Goal: Task Accomplishment & Management: Manage account settings

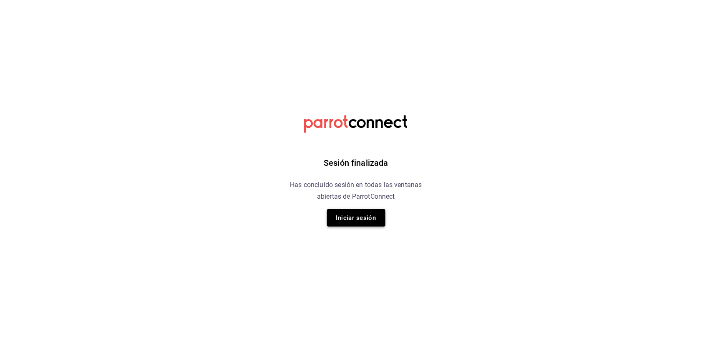
click at [346, 213] on button "Iniciar sesión" at bounding box center [356, 218] width 58 height 18
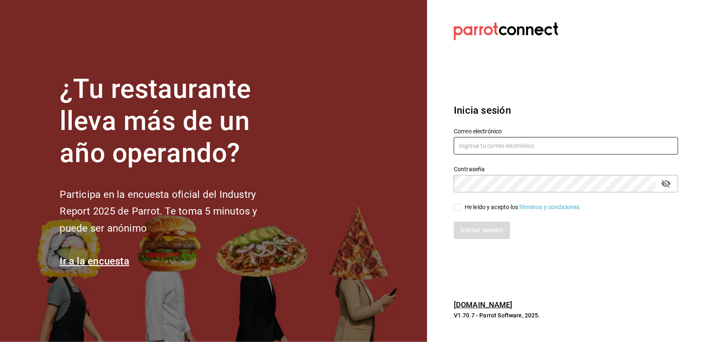
click at [550, 143] on input "text" at bounding box center [566, 146] width 224 height 18
type input "[PERSON_NAME][EMAIL_ADDRESS][DOMAIN_NAME]"
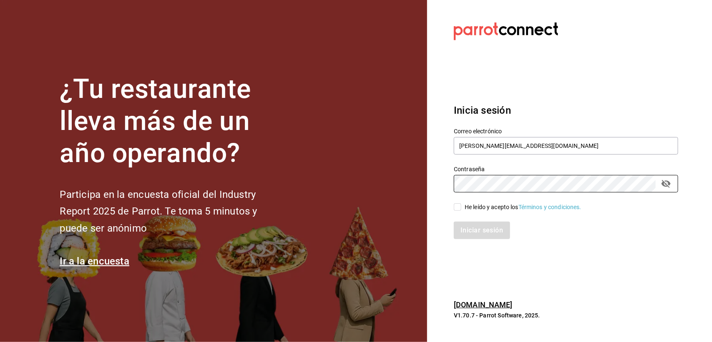
click at [461, 208] on input "He leído y acepto los Términos y condiciones." at bounding box center [458, 207] width 8 height 8
checkbox input "true"
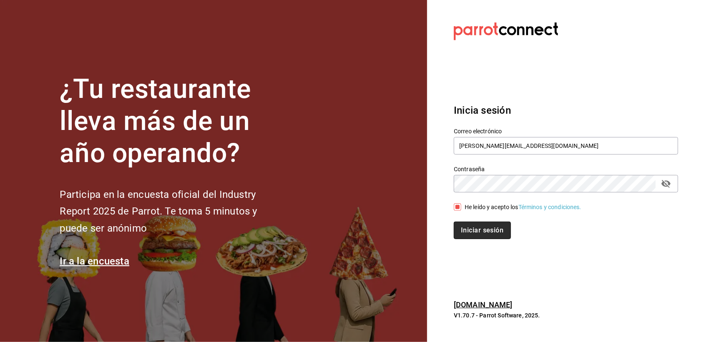
click at [469, 224] on button "Iniciar sesión" at bounding box center [482, 231] width 57 height 18
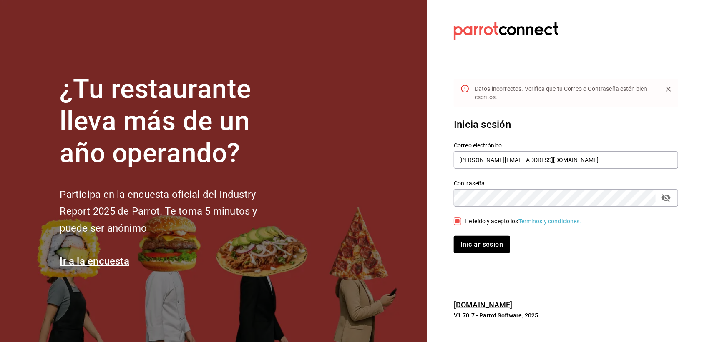
click at [669, 198] on icon "passwordField" at bounding box center [665, 198] width 9 height 8
click at [497, 242] on button "Iniciar sesión" at bounding box center [482, 245] width 57 height 18
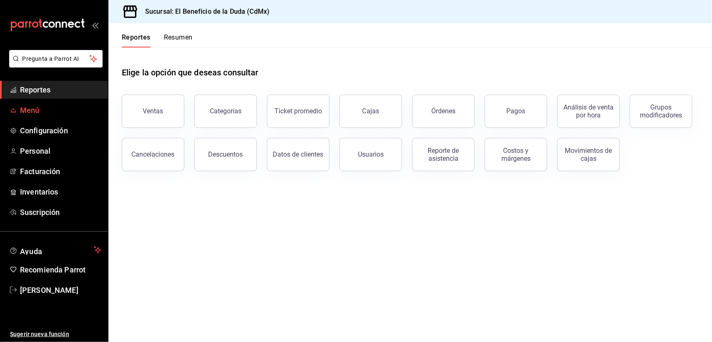
click at [30, 105] on span "Menú" at bounding box center [60, 110] width 81 height 11
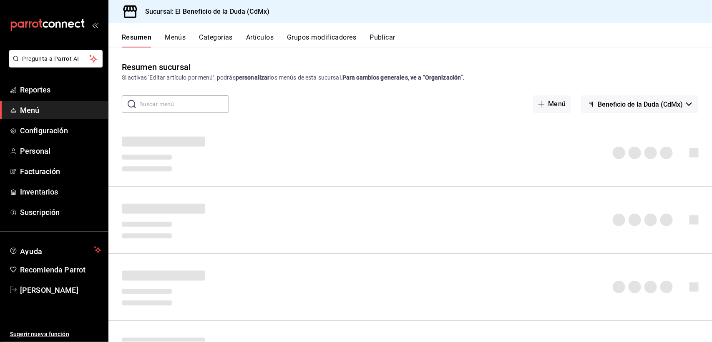
click at [266, 38] on button "Artículos" at bounding box center [260, 40] width 28 height 14
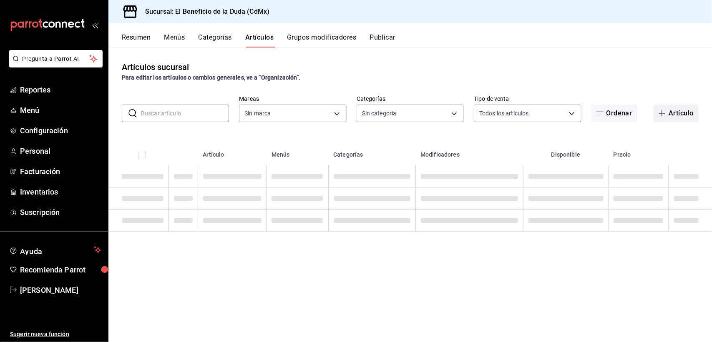
click at [683, 114] on button "Artículo" at bounding box center [675, 114] width 45 height 18
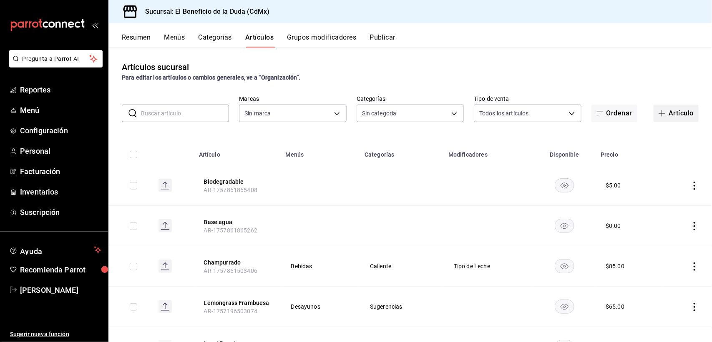
type input "fe192d09-a784-4d17-bfec-bbf865234069,f6e5386d-2b2d-4d2f-87a6-bde2b2d45bbd,33156…"
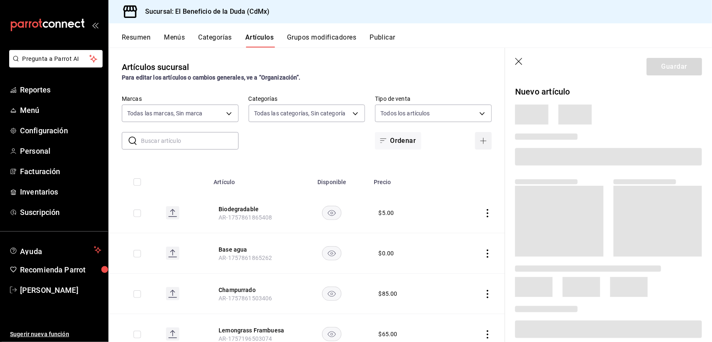
type input "bc4ceb8a-cc6d-4241-a28d-2dd23a7e2342"
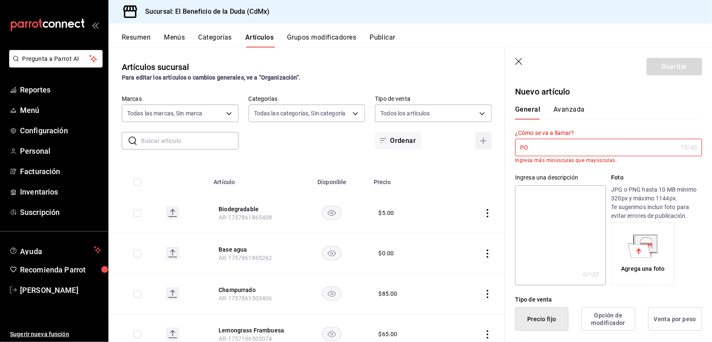
type input "P"
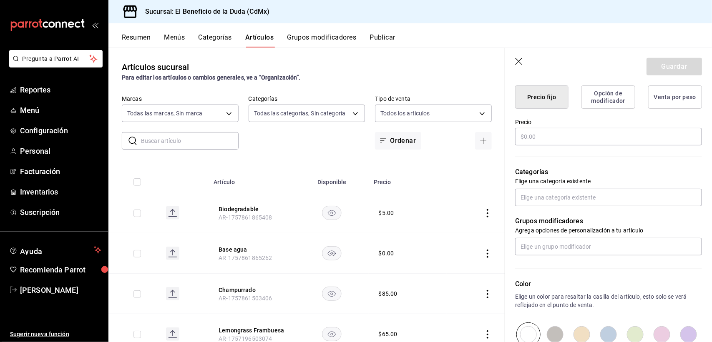
scroll to position [216, 0]
type input "Pozole Verde de Setas"
click at [549, 137] on input "text" at bounding box center [608, 137] width 187 height 18
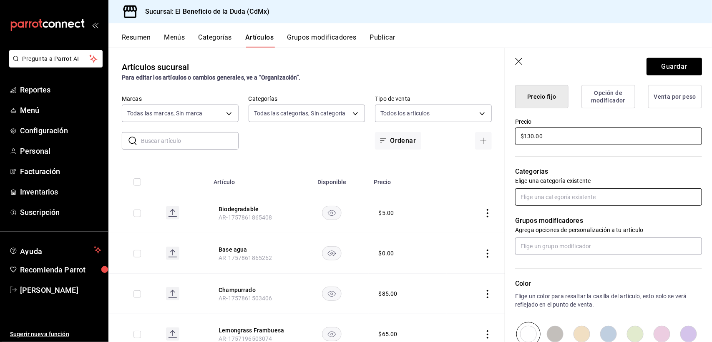
type input "$130.00"
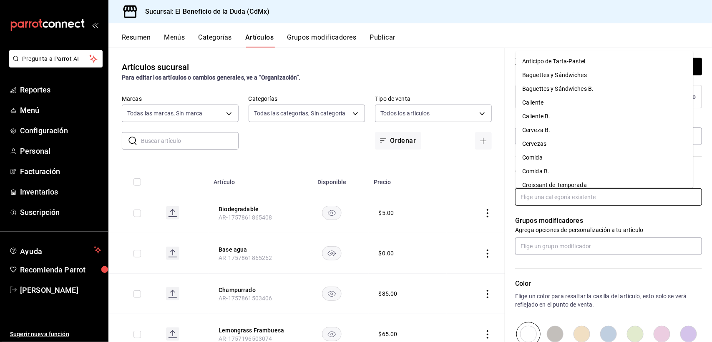
click at [559, 195] on input "text" at bounding box center [608, 197] width 187 height 18
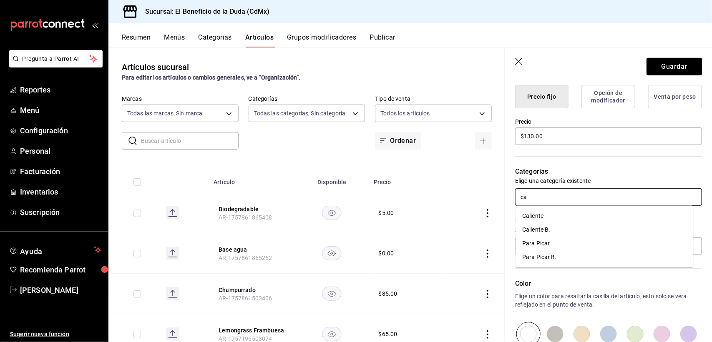
type input "c"
type input "suge"
click at [565, 231] on li "Sugerencias" at bounding box center [604, 230] width 178 height 14
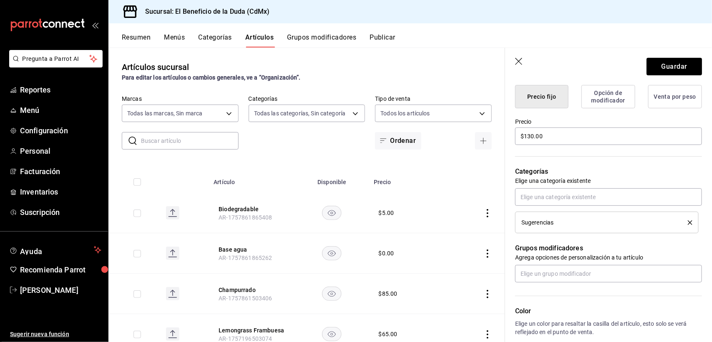
click at [679, 57] on header "Guardar" at bounding box center [608, 65] width 207 height 34
click at [678, 63] on button "Guardar" at bounding box center [673, 67] width 55 height 18
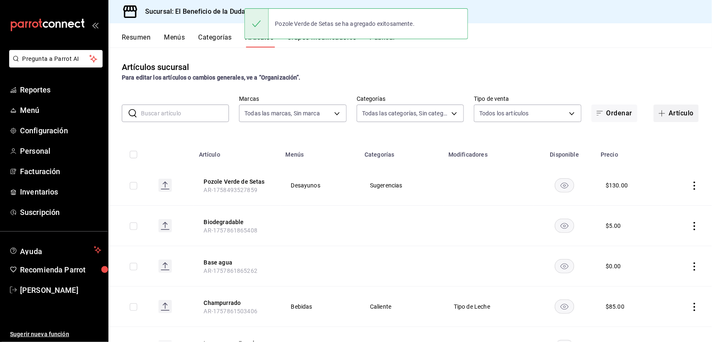
click at [679, 109] on button "Artículo" at bounding box center [675, 114] width 45 height 18
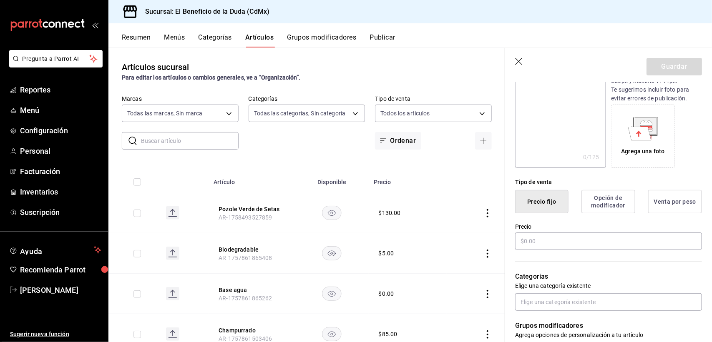
scroll to position [151, 0]
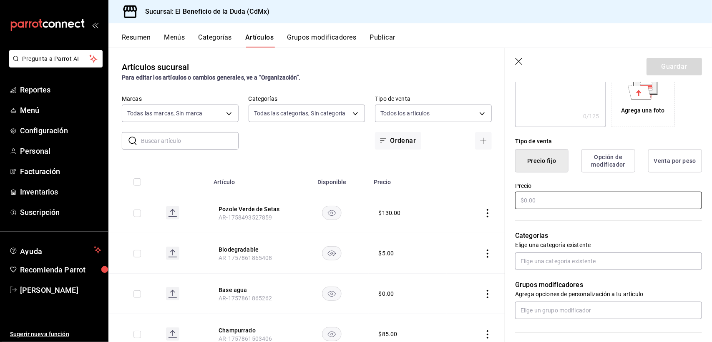
type input "Crema Poblana"
click at [562, 195] on input "text" at bounding box center [608, 201] width 187 height 18
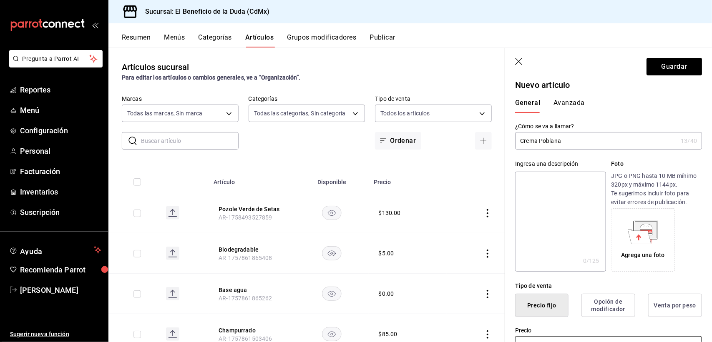
scroll to position [0, 0]
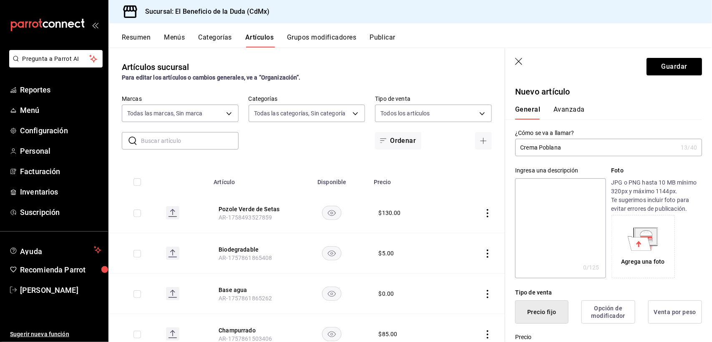
type input "$120.00"
click at [568, 147] on input "Crema Poblana" at bounding box center [596, 147] width 162 height 17
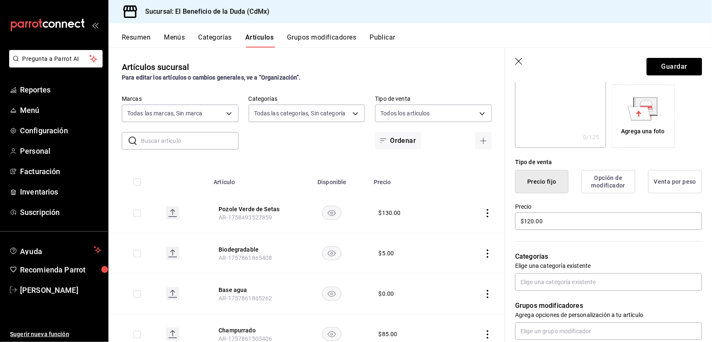
scroll to position [138, 0]
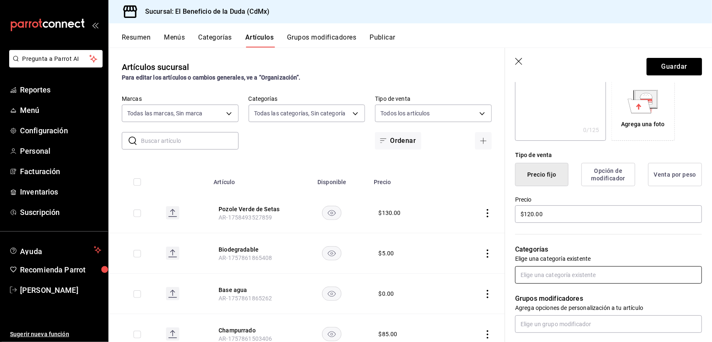
type input "Crema Verde"
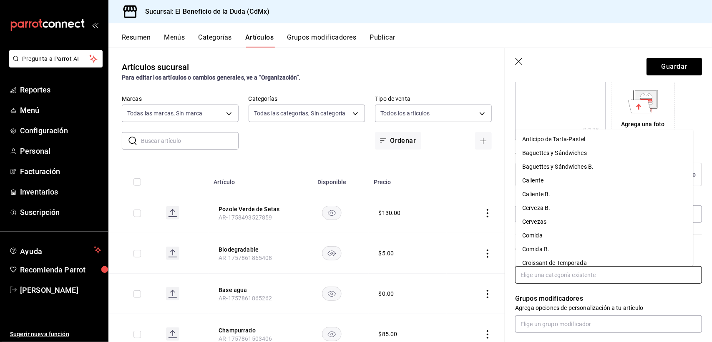
click at [560, 275] on input "text" at bounding box center [608, 275] width 187 height 18
type input "Su"
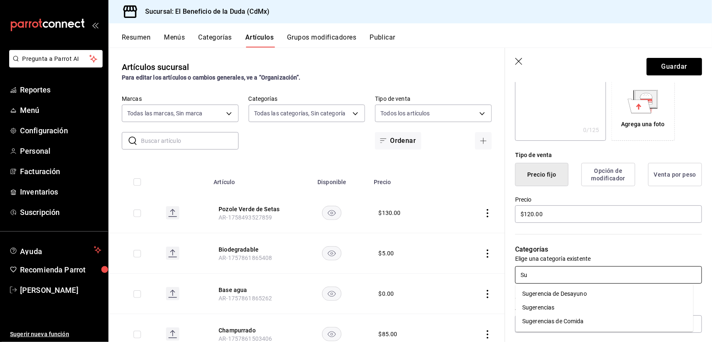
click at [552, 309] on li "Sugerencias" at bounding box center [604, 308] width 178 height 14
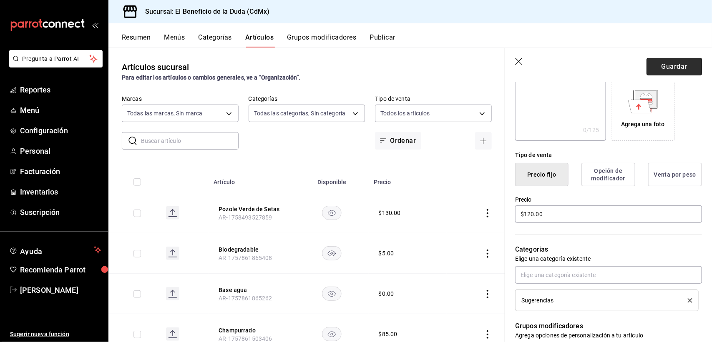
click at [666, 63] on button "Guardar" at bounding box center [673, 67] width 55 height 18
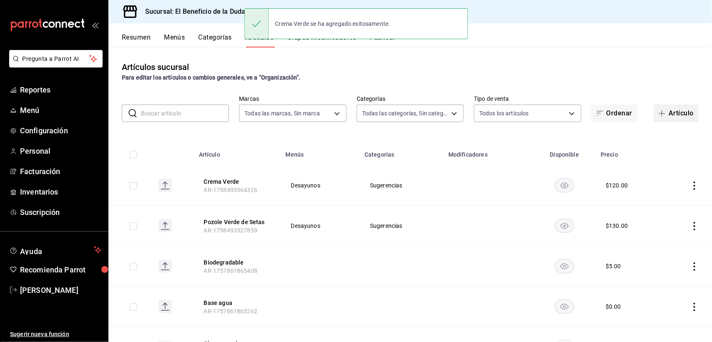
click at [670, 108] on button "Artículo" at bounding box center [675, 114] width 45 height 18
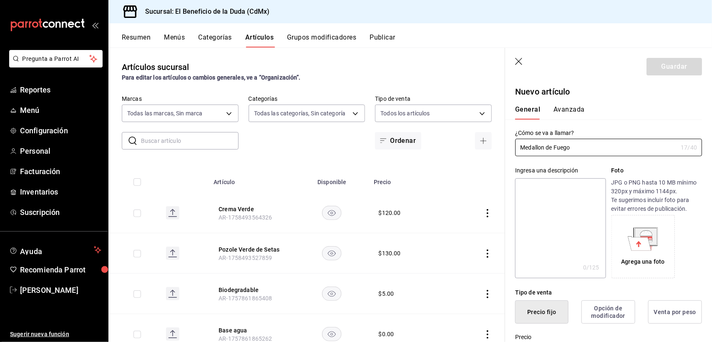
type input "Medallon de Fuego"
click at [703, 117] on section "Guardar Nuevo artículo General Avanzada ¿Cómo se va a llamar? Medallon de Fuego…" at bounding box center [608, 195] width 207 height 294
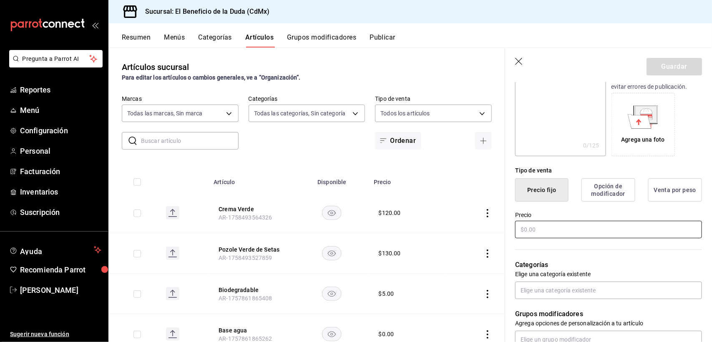
scroll to position [123, 0]
click at [523, 234] on input "text" at bounding box center [608, 229] width 187 height 18
type input "$310.00"
click at [546, 290] on input "text" at bounding box center [608, 290] width 187 height 18
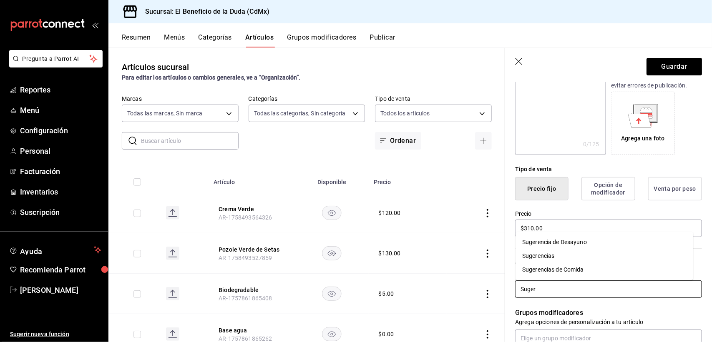
type input "Sugere"
click at [555, 257] on li "Sugerencias" at bounding box center [604, 256] width 178 height 14
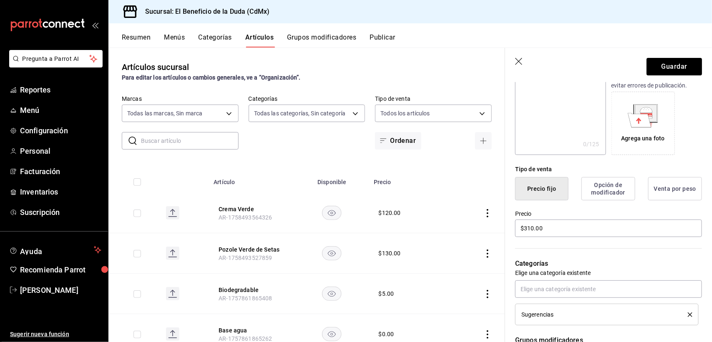
click at [651, 57] on header "Guardar" at bounding box center [608, 65] width 207 height 34
click at [673, 62] on button "Guardar" at bounding box center [673, 67] width 55 height 18
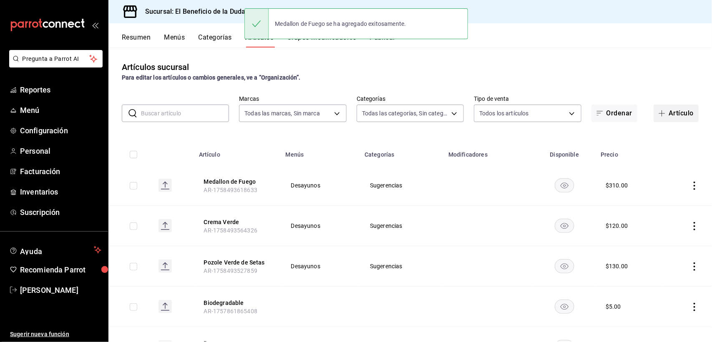
click at [674, 111] on button "Artículo" at bounding box center [675, 114] width 45 height 18
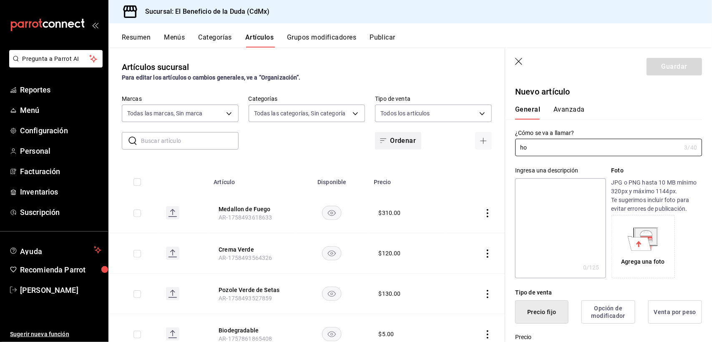
type input "h"
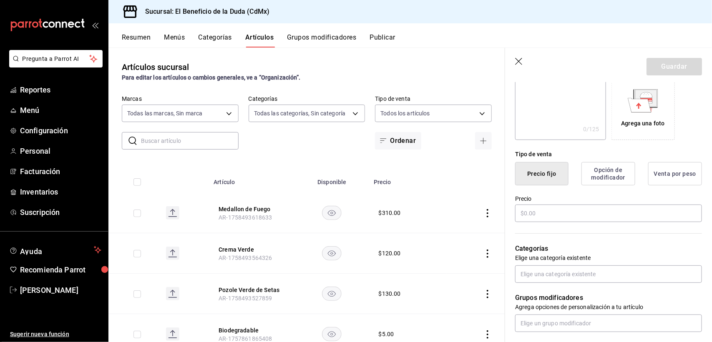
scroll to position [166, 0]
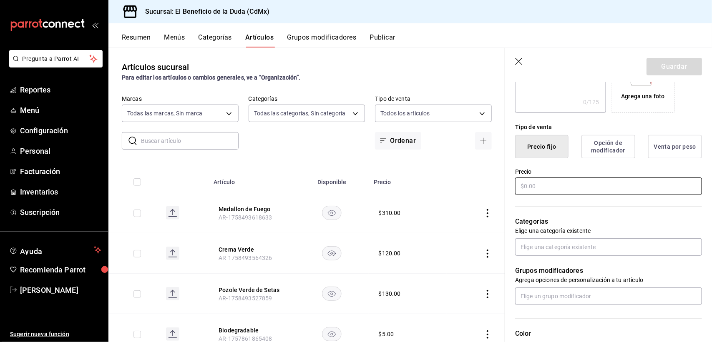
type input "Horchata Frappe"
click at [559, 184] on input "text" at bounding box center [608, 187] width 187 height 18
type input "$95.00"
click at [591, 245] on input "text" at bounding box center [608, 248] width 187 height 18
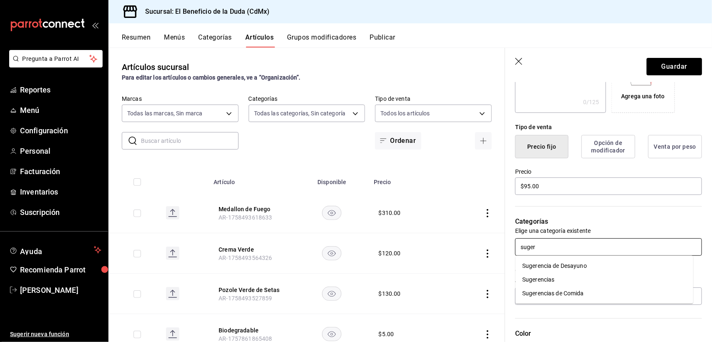
type input "sugere"
click at [540, 274] on li "Sugerencias" at bounding box center [604, 280] width 178 height 14
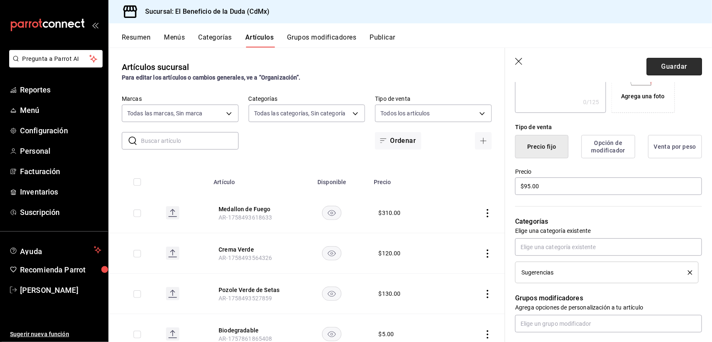
click at [667, 68] on button "Guardar" at bounding box center [673, 67] width 55 height 18
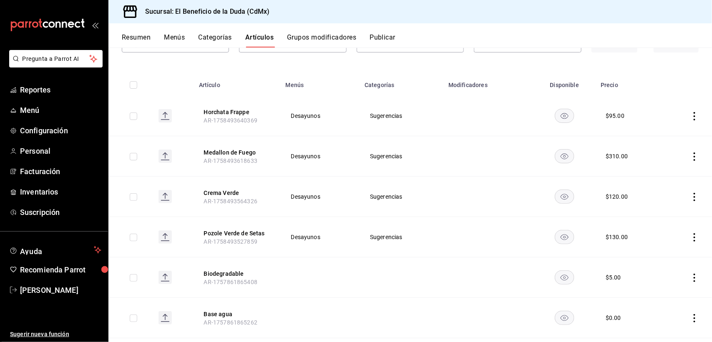
scroll to position [73, 0]
